Goal: Task Accomplishment & Management: Manage account settings

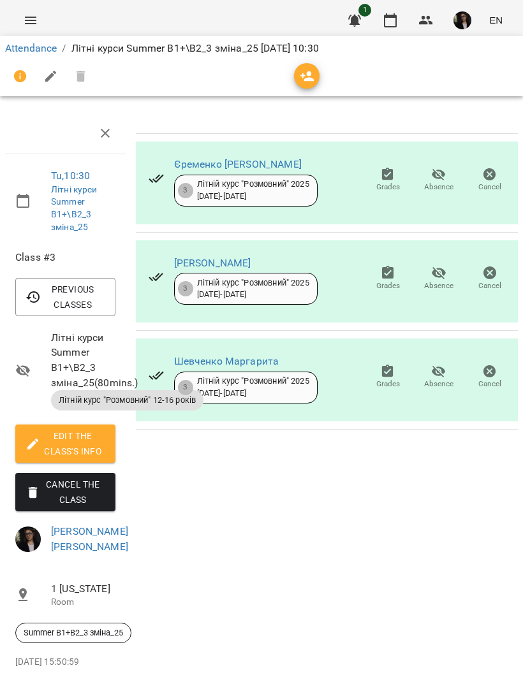
click at [17, 52] on link "Attendance" at bounding box center [31, 48] width 52 height 12
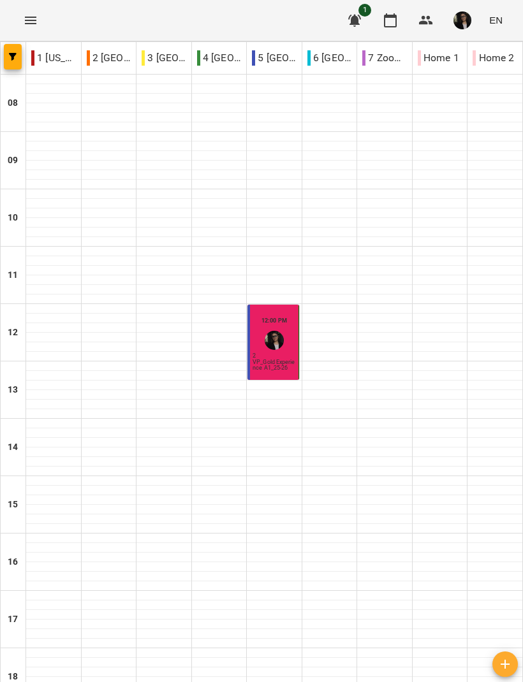
scroll to position [209, 0]
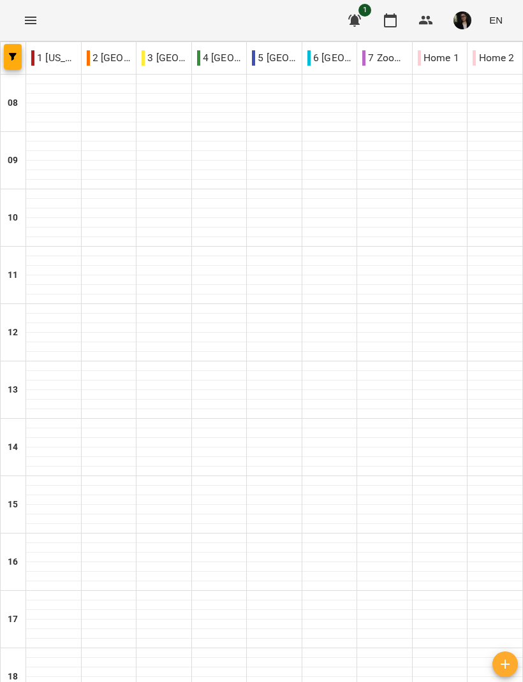
type input "**********"
click at [221, 646] on img "Паламарчук Вікторія Дмитрівна" at bounding box center [218, 655] width 19 height 19
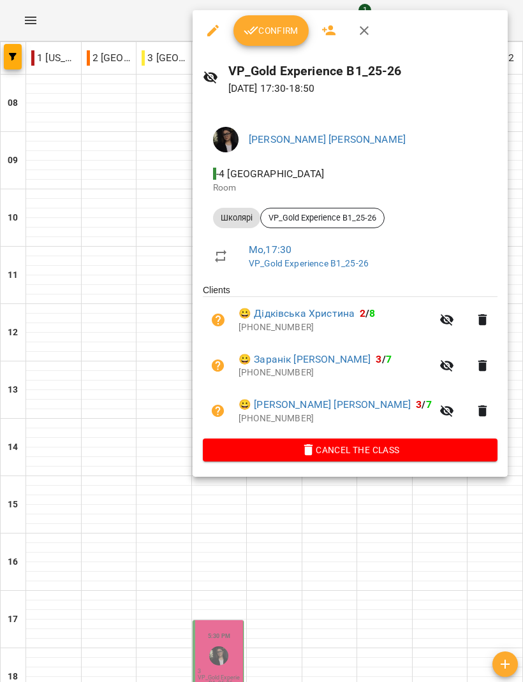
click at [284, 29] on span "Confirm" at bounding box center [270, 30] width 55 height 15
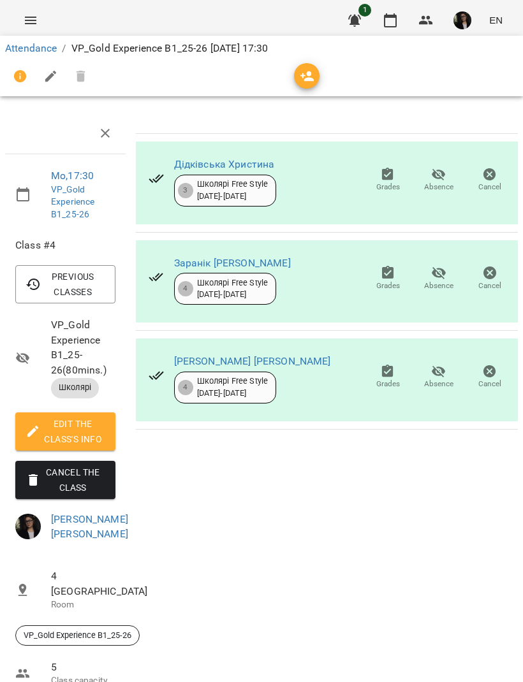
click at [442, 383] on span "Absence" at bounding box center [438, 384] width 29 height 11
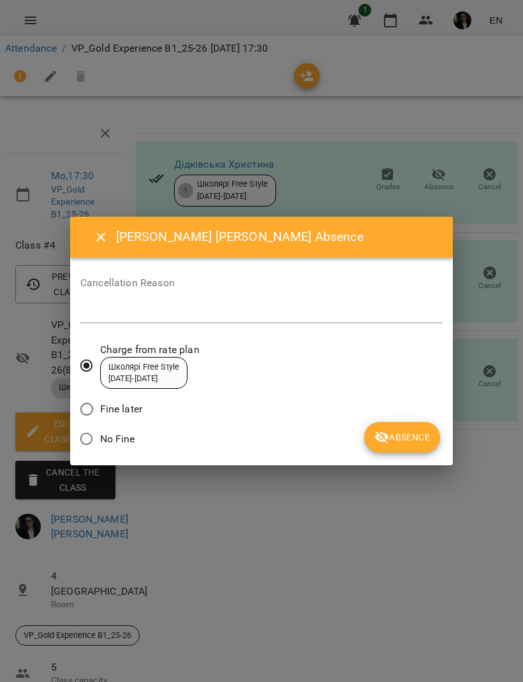
click at [411, 442] on span "Absence" at bounding box center [401, 437] width 55 height 15
